Goal: Contribute content: Add original content to the website for others to see

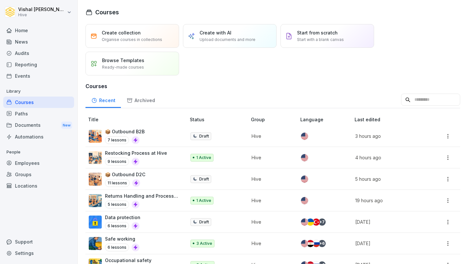
click at [222, 27] on div "Create with AI Upload documents and more" at bounding box center [230, 36] width 94 height 24
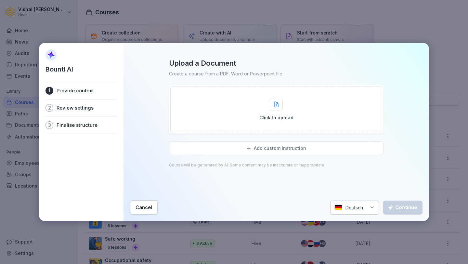
click at [250, 110] on div "Click to upload" at bounding box center [276, 109] width 212 height 46
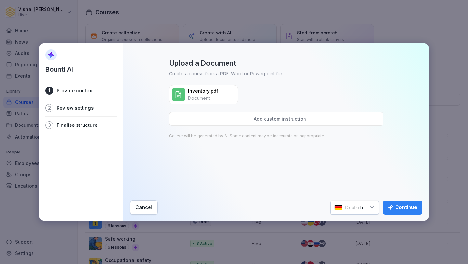
click at [338, 208] on img at bounding box center [338, 207] width 8 height 6
type input "****"
click at [390, 203] on button "Continue" at bounding box center [403, 207] width 40 height 14
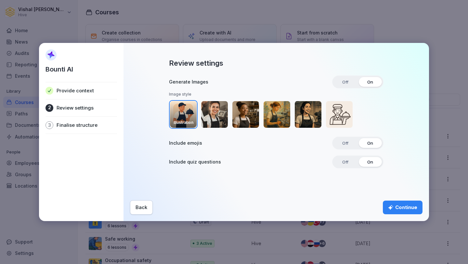
click at [349, 161] on span "Off" at bounding box center [344, 162] width 15 height 10
click at [407, 207] on div "Continue" at bounding box center [402, 207] width 29 height 7
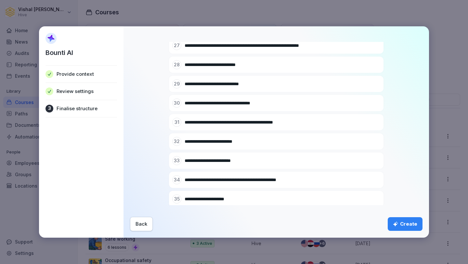
scroll to position [594, 0]
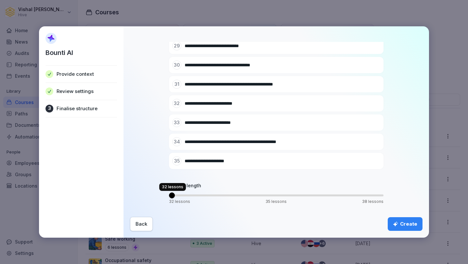
click at [169, 192] on span "Volume" at bounding box center [172, 195] width 6 height 6
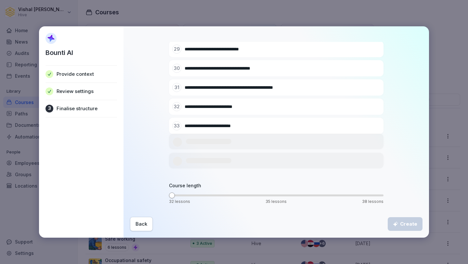
scroll to position [556, 0]
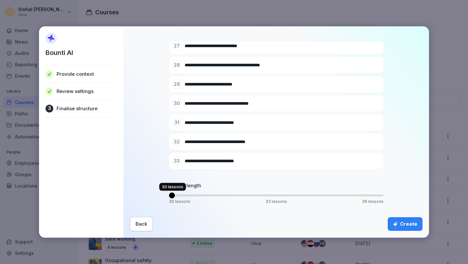
click at [177, 196] on span "30 lessons 33 lessons 36 lessons ** 30 lessons 30 lessons" at bounding box center [276, 195] width 214 height 6
click at [204, 194] on span "Volume" at bounding box center [207, 195] width 6 height 6
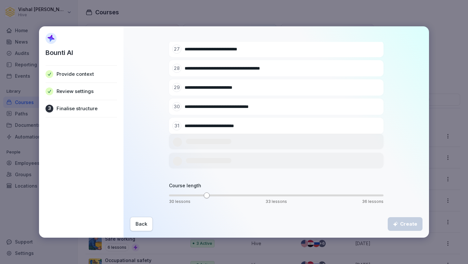
scroll to position [517, 0]
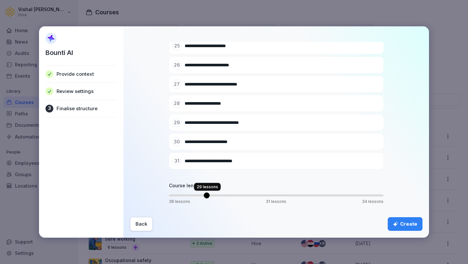
click at [204, 194] on span "Volume" at bounding box center [207, 195] width 6 height 6
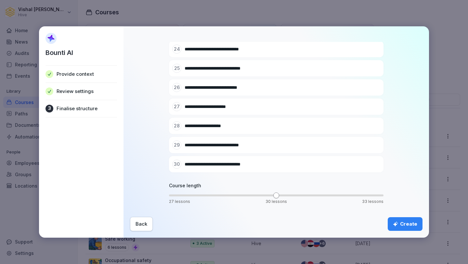
scroll to position [498, 0]
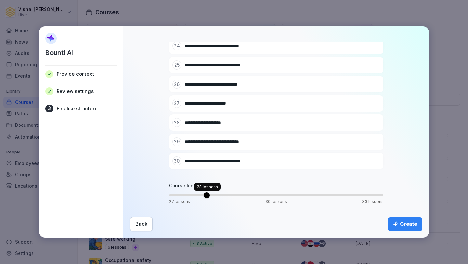
click at [204, 192] on span "Volume" at bounding box center [207, 195] width 6 height 6
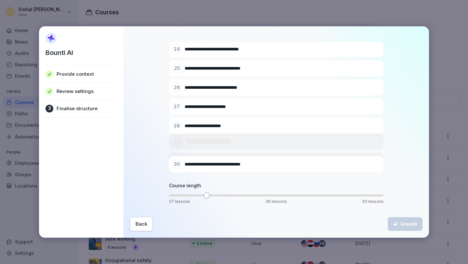
scroll to position [460, 0]
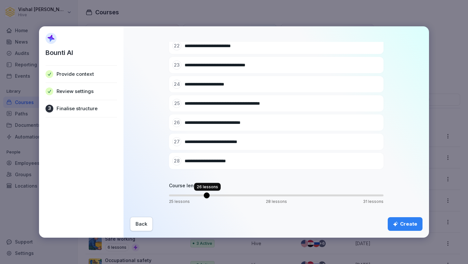
click at [204, 192] on span "Volume" at bounding box center [207, 195] width 6 height 6
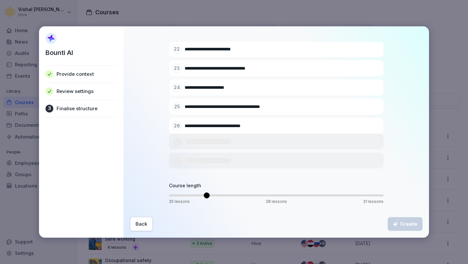
scroll to position [422, 0]
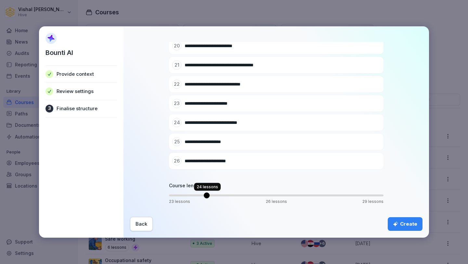
click at [204, 196] on span "Volume" at bounding box center [207, 195] width 6 height 6
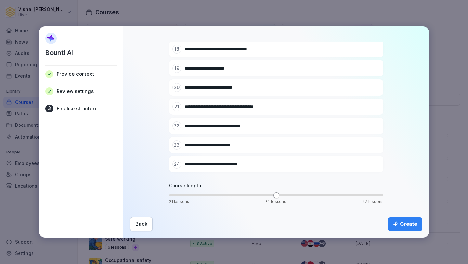
scroll to position [383, 0]
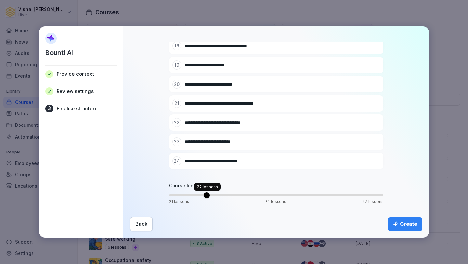
click at [204, 196] on span "Volume" at bounding box center [207, 195] width 6 height 6
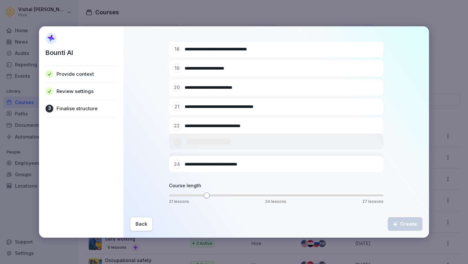
scroll to position [345, 0]
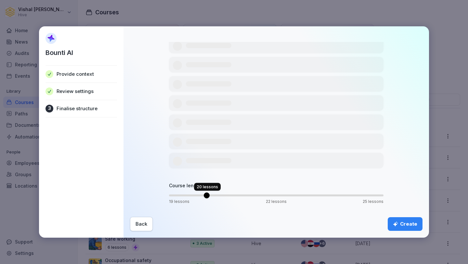
click at [204, 196] on span "Volume" at bounding box center [207, 195] width 6 height 6
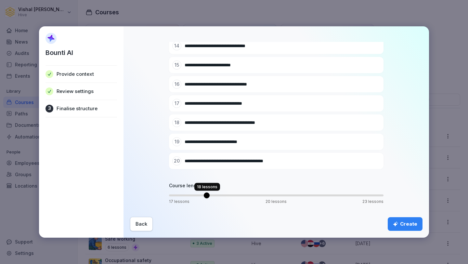
click at [204, 195] on span "Volume" at bounding box center [207, 195] width 6 height 6
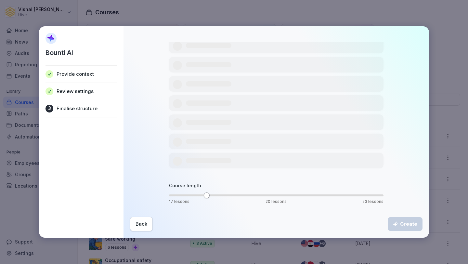
scroll to position [268, 0]
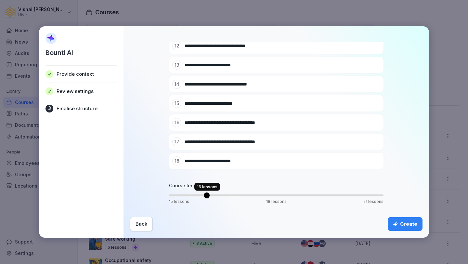
click at [208, 195] on span "Volume" at bounding box center [207, 195] width 6 height 6
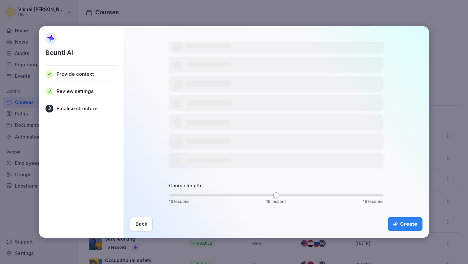
scroll to position [230, 0]
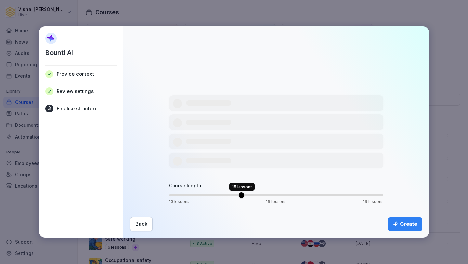
click at [244, 196] on span "Volume" at bounding box center [241, 195] width 6 height 6
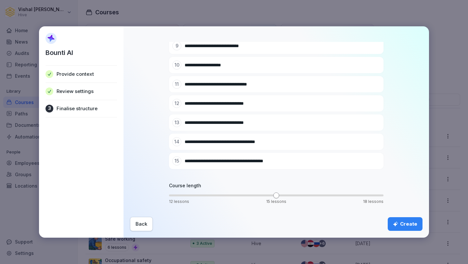
scroll to position [0, 0]
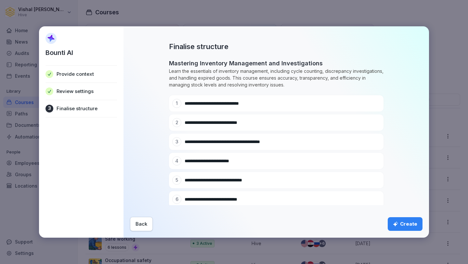
click at [398, 222] on icon "submit" at bounding box center [395, 223] width 5 height 5
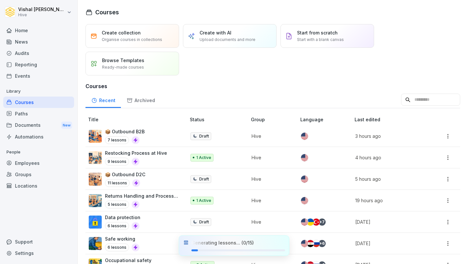
click at [210, 39] on p "Upload documents and more" at bounding box center [227, 40] width 56 height 6
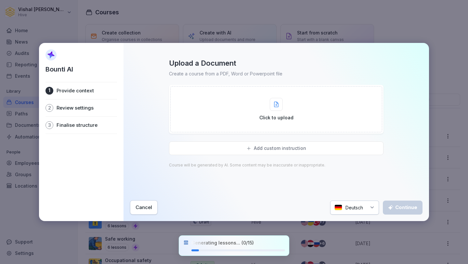
click at [245, 105] on div "Click to upload" at bounding box center [276, 109] width 212 height 46
click at [145, 206] on div "Cancel" at bounding box center [143, 207] width 17 height 7
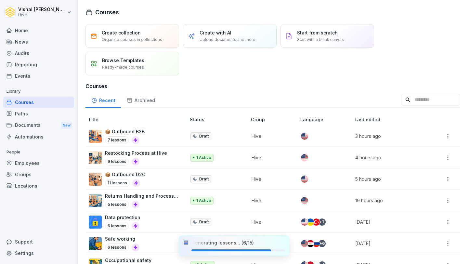
click at [231, 35] on div "Create with AI Upload documents and more" at bounding box center [227, 35] width 56 height 13
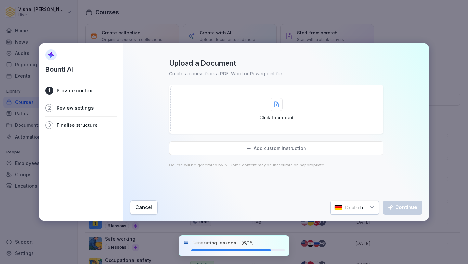
click at [237, 117] on div "Click to upload" at bounding box center [276, 109] width 212 height 46
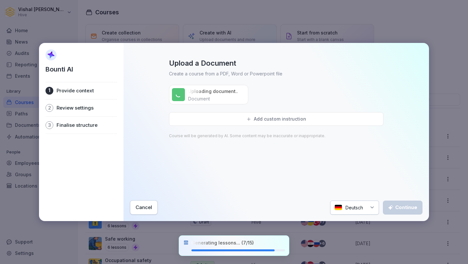
click at [356, 206] on div "Deutsch" at bounding box center [354, 207] width 49 height 14
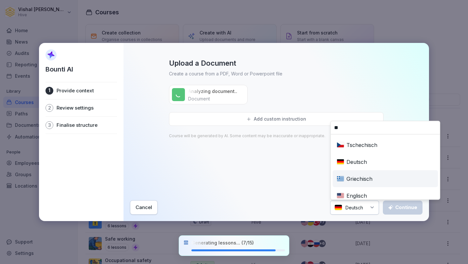
type input "***"
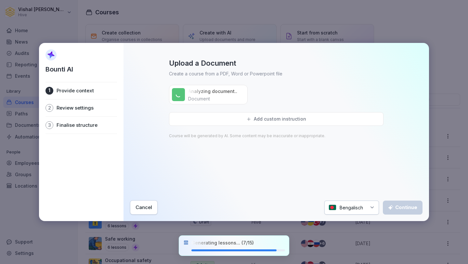
click at [354, 203] on div "Bengalisch" at bounding box center [351, 207] width 55 height 14
type input "**"
click at [360, 146] on div "Englisch" at bounding box center [355, 145] width 54 height 14
click at [408, 207] on div "Continue" at bounding box center [402, 207] width 29 height 7
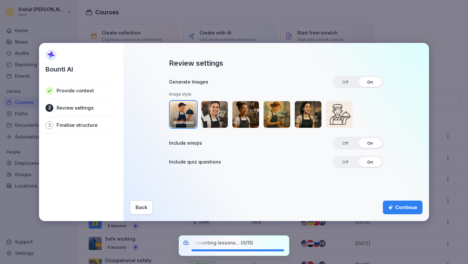
click at [358, 161] on div "Off On" at bounding box center [357, 161] width 51 height 13
click at [408, 209] on div "Continue" at bounding box center [402, 207] width 29 height 7
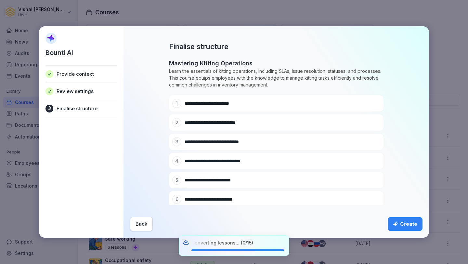
scroll to position [192, 0]
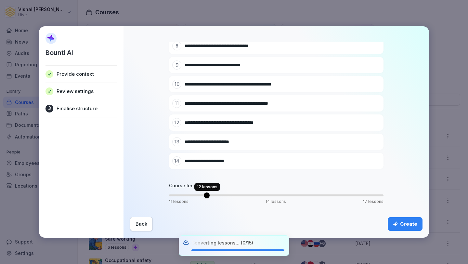
click at [204, 198] on span "Volume" at bounding box center [207, 195] width 6 height 6
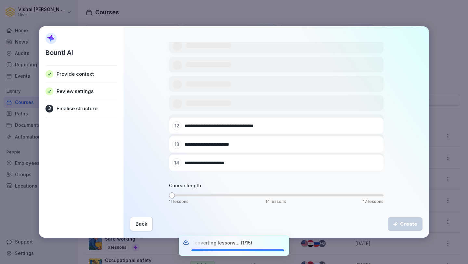
scroll to position [134, 0]
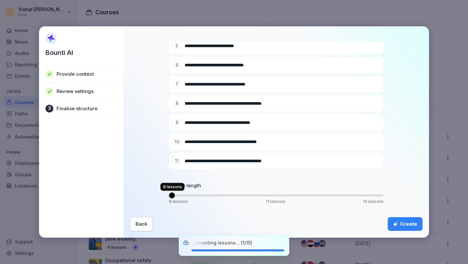
click at [173, 195] on span "Volume" at bounding box center [172, 195] width 6 height 6
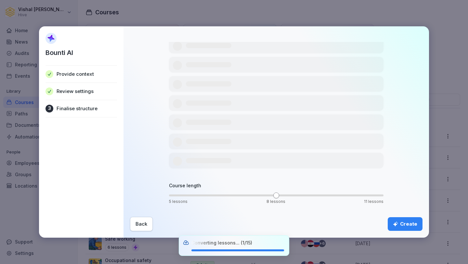
scroll to position [77, 0]
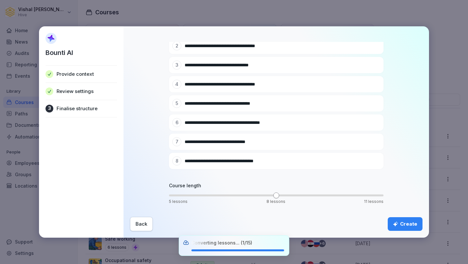
click at [404, 226] on div "Create" at bounding box center [405, 223] width 24 height 7
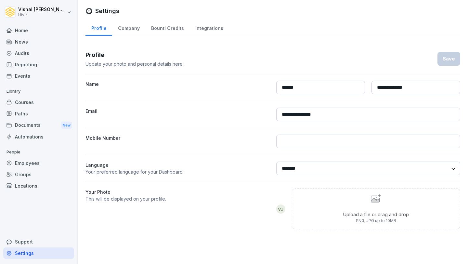
click at [166, 27] on div "Bounti Credits" at bounding box center [167, 27] width 44 height 17
